Goal: Register for event/course

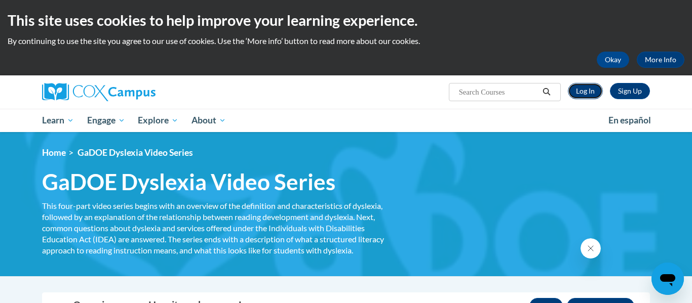
click at [587, 91] on link "Log In" at bounding box center [585, 91] width 35 height 16
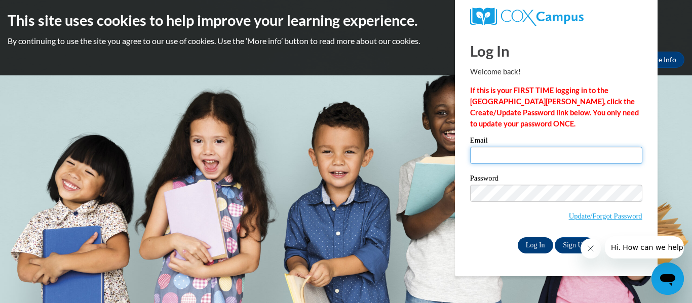
type input "waldon.cynthiad@gmail.com"
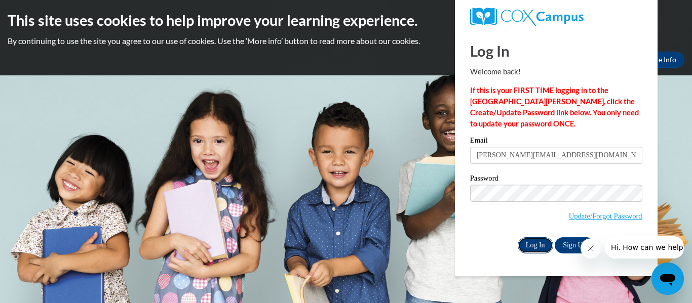
click at [533, 243] on input "Log In" at bounding box center [535, 246] width 35 height 16
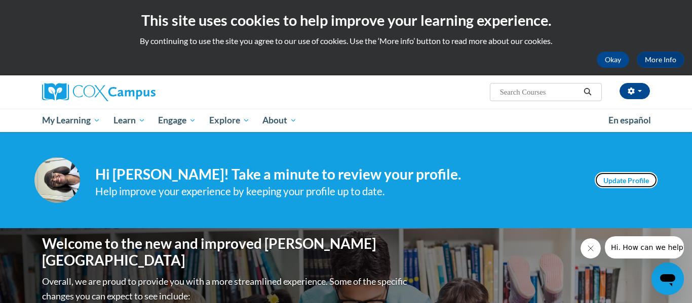
click at [636, 179] on link "Update Profile" at bounding box center [626, 180] width 63 height 16
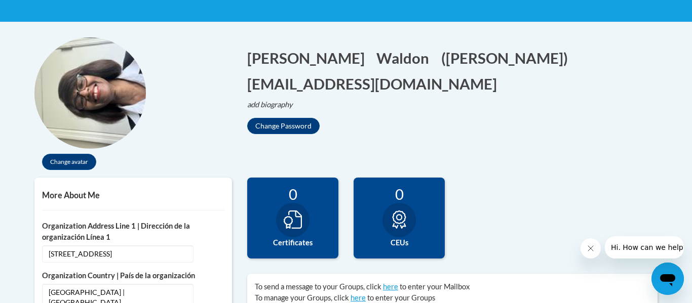
scroll to position [203, 0]
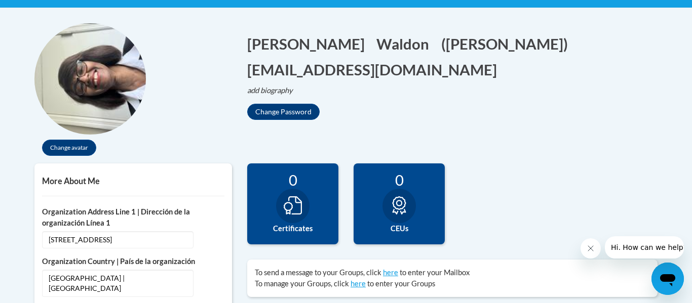
drag, startPoint x: 691, startPoint y: 37, endPoint x: 691, endPoint y: 81, distance: 43.0
click at [295, 207] on icon at bounding box center [293, 205] width 18 height 18
click at [302, 226] on label "Certificates" at bounding box center [293, 228] width 76 height 11
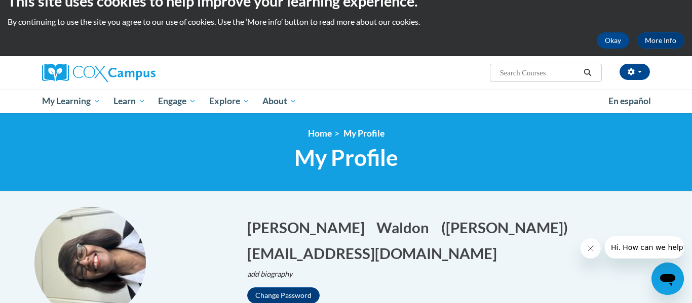
scroll to position [10, 0]
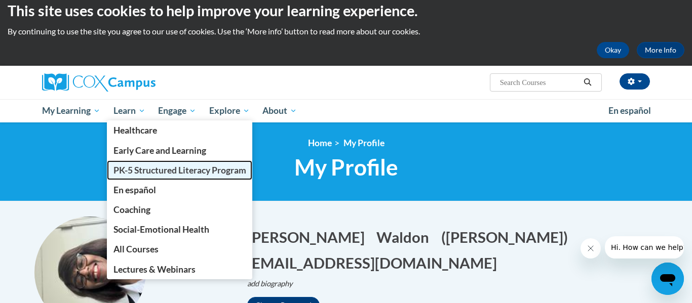
click at [178, 170] on span "PK-5 Structured Literacy Program" at bounding box center [179, 170] width 133 height 11
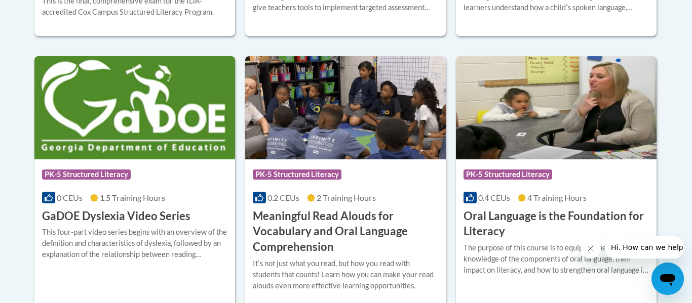
scroll to position [656, 0]
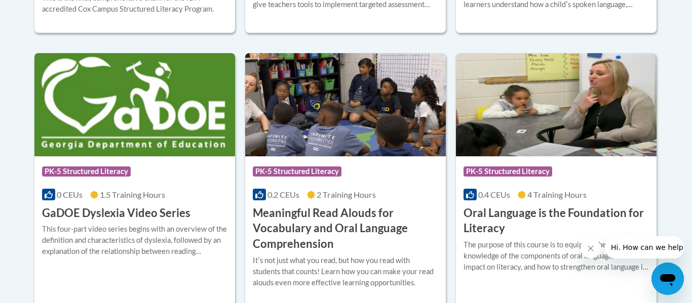
click at [152, 209] on h3 "GaDOE Dyslexia Video Series" at bounding box center [116, 214] width 148 height 16
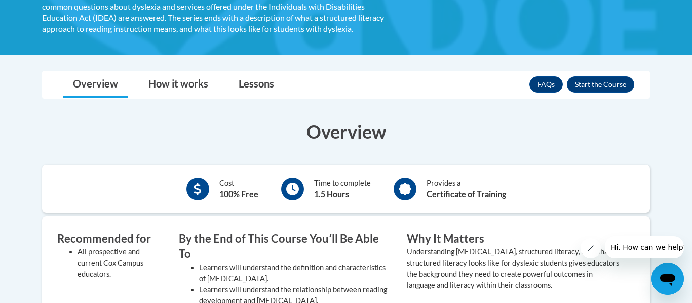
scroll to position [213, 0]
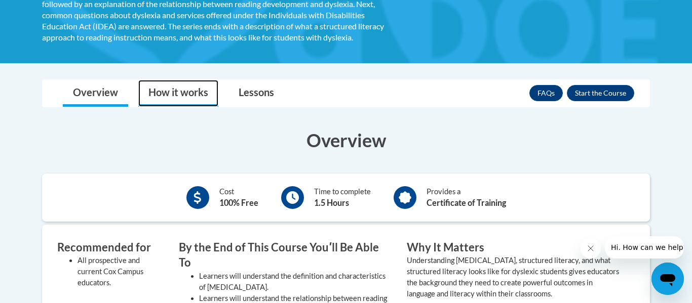
click at [197, 96] on link "How it works" at bounding box center [178, 93] width 80 height 27
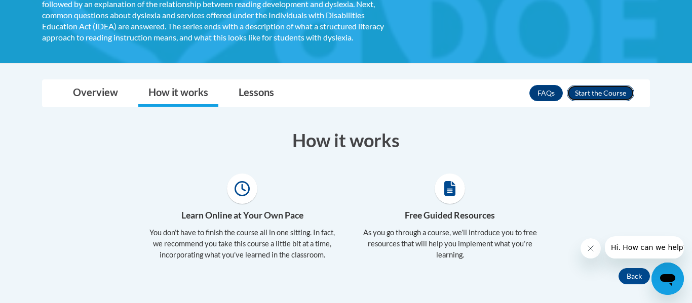
click at [613, 91] on button "Enroll" at bounding box center [600, 93] width 67 height 16
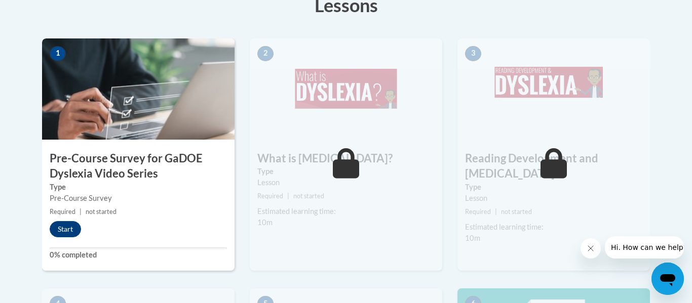
scroll to position [327, 0]
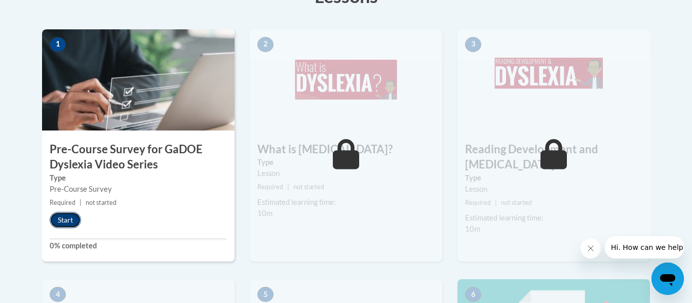
click at [67, 220] on button "Start" at bounding box center [65, 220] width 31 height 16
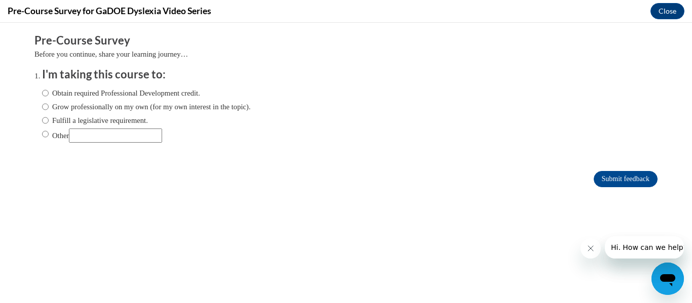
scroll to position [0, 0]
click at [45, 93] on input "Obtain required Professional Development credit." at bounding box center [45, 93] width 7 height 11
radio input "true"
click at [46, 108] on input "Grow professionally on my own (for my own interest in the topic)." at bounding box center [45, 106] width 7 height 11
radio input "true"
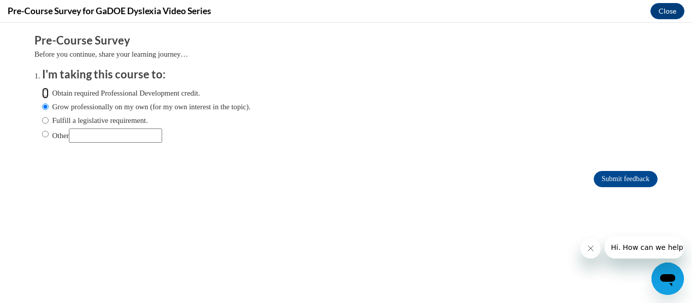
click at [46, 94] on input "Obtain required Professional Development credit." at bounding box center [45, 93] width 7 height 11
radio input "true"
click at [616, 178] on input "Submit feedback" at bounding box center [626, 179] width 64 height 16
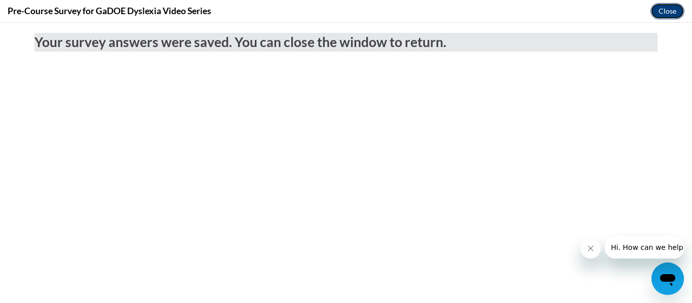
click at [670, 10] on button "Close" at bounding box center [667, 11] width 34 height 16
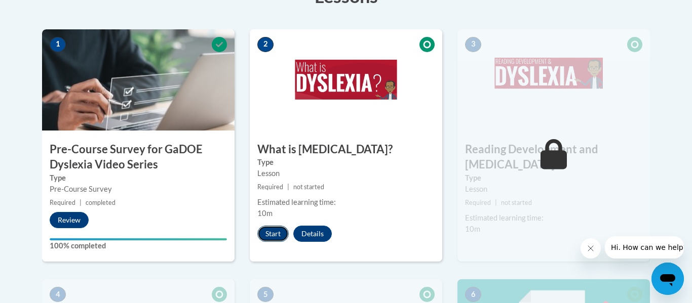
click at [270, 234] on button "Start" at bounding box center [272, 234] width 31 height 16
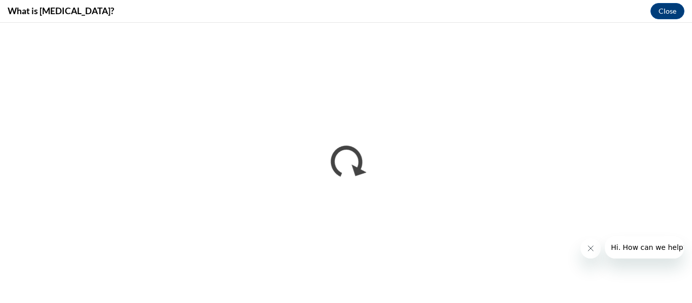
click at [588, 246] on icon "Close message from company" at bounding box center [590, 249] width 8 height 8
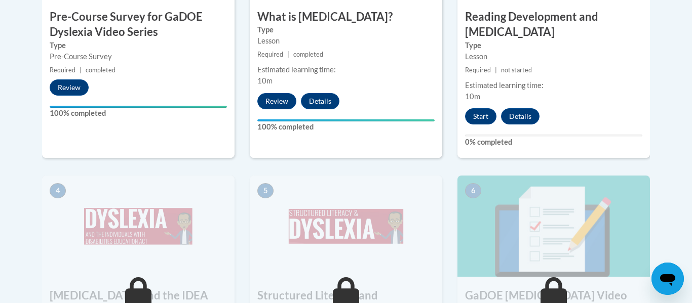
scroll to position [385, 0]
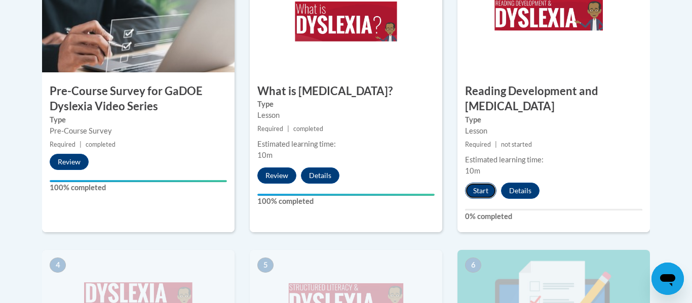
click at [483, 183] on button "Start" at bounding box center [480, 191] width 31 height 16
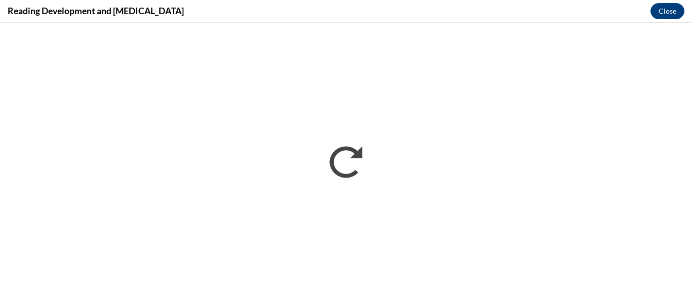
scroll to position [0, 0]
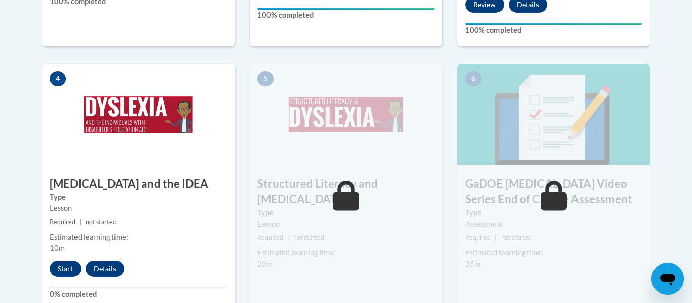
scroll to position [575, 0]
